Goal: Use online tool/utility

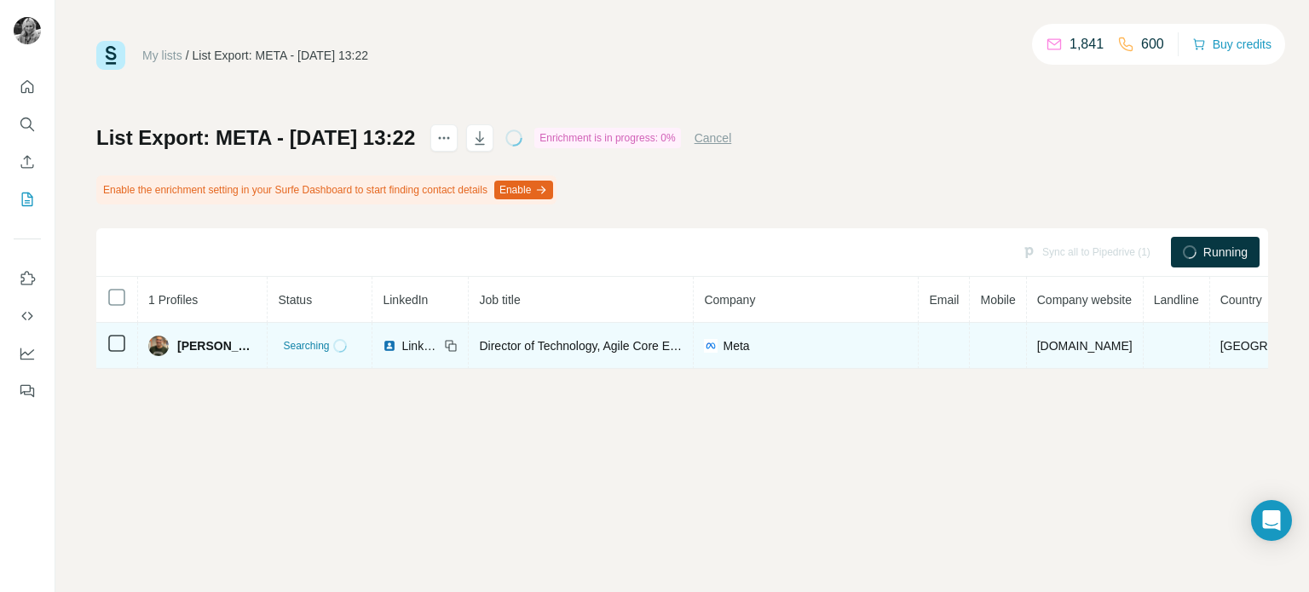
scroll to position [0, 53]
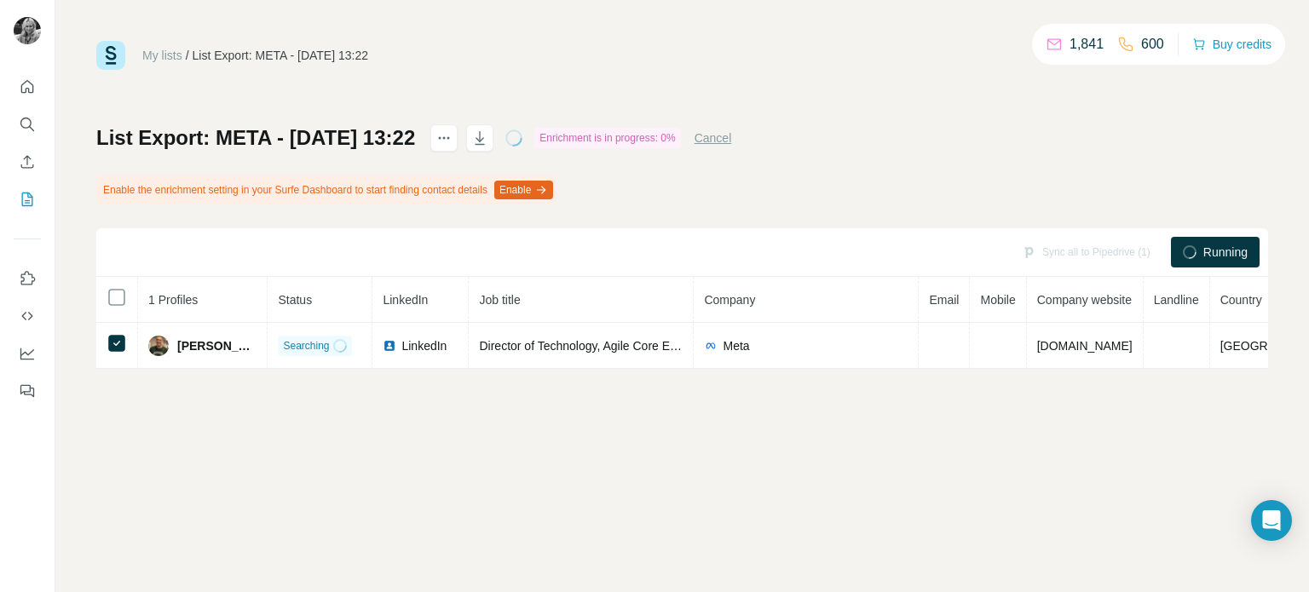
click at [553, 189] on button "Enable" at bounding box center [523, 190] width 59 height 19
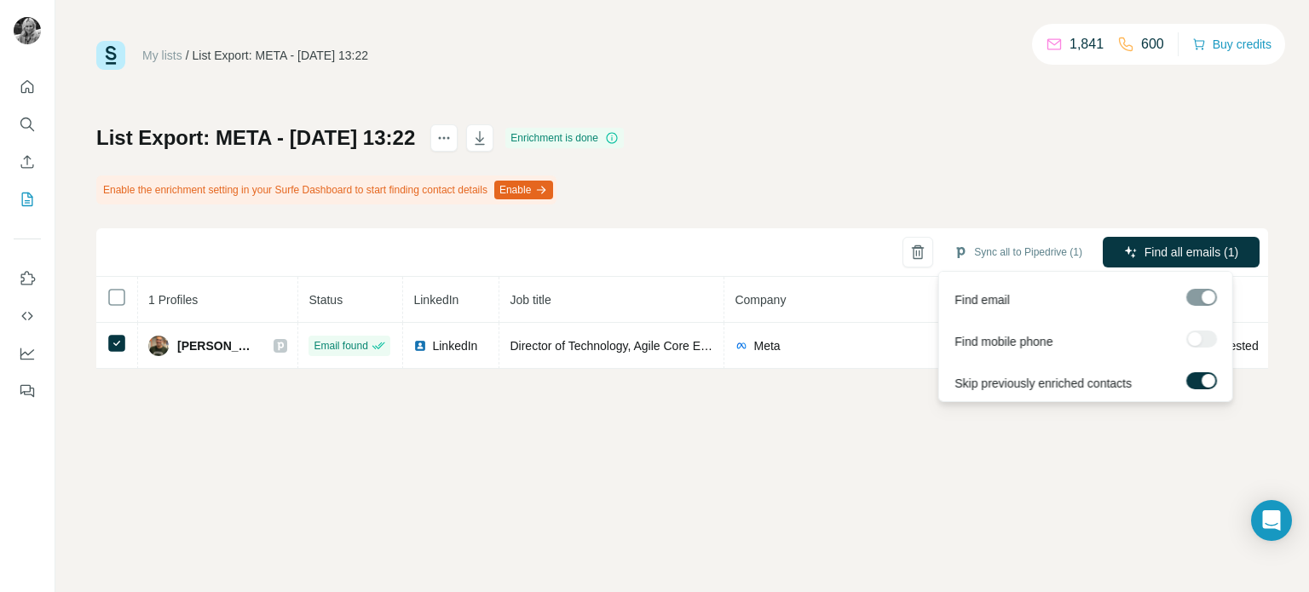
click at [1181, 336] on div "Find mobile phone" at bounding box center [1085, 338] width 286 height 42
click at [1188, 336] on div at bounding box center [1201, 339] width 31 height 17
click at [1159, 241] on button "Find all emails (1)" at bounding box center [1180, 252] width 157 height 31
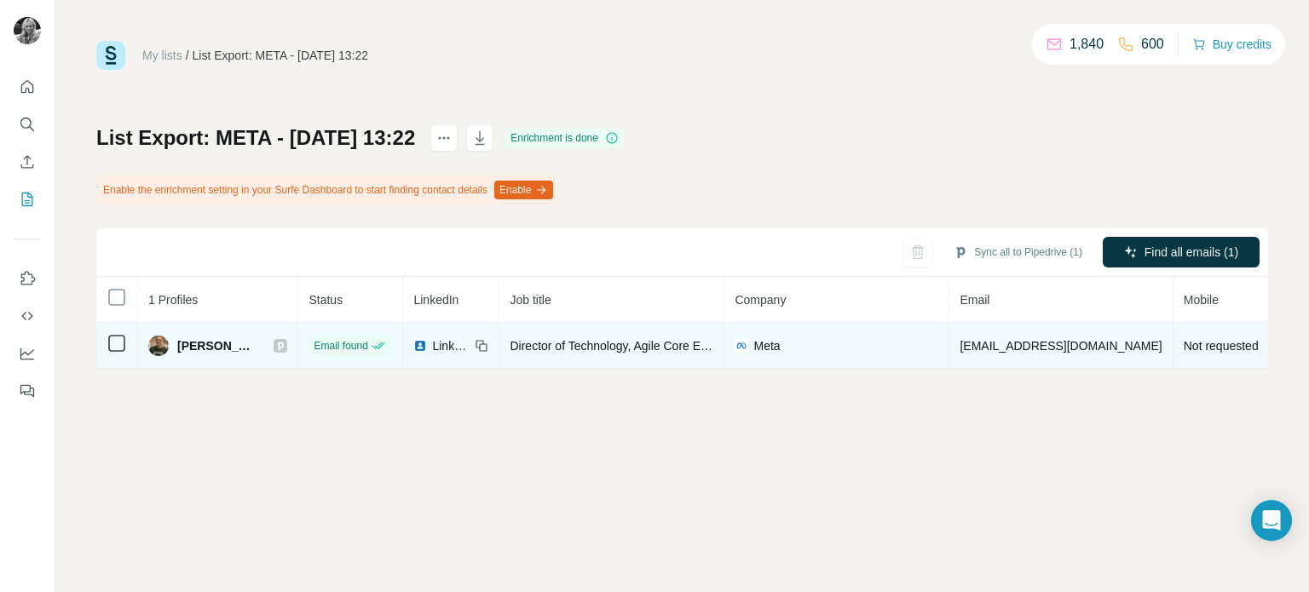
click at [792, 348] on div "Meta" at bounding box center [836, 345] width 204 height 17
